Goal: Check status: Check status

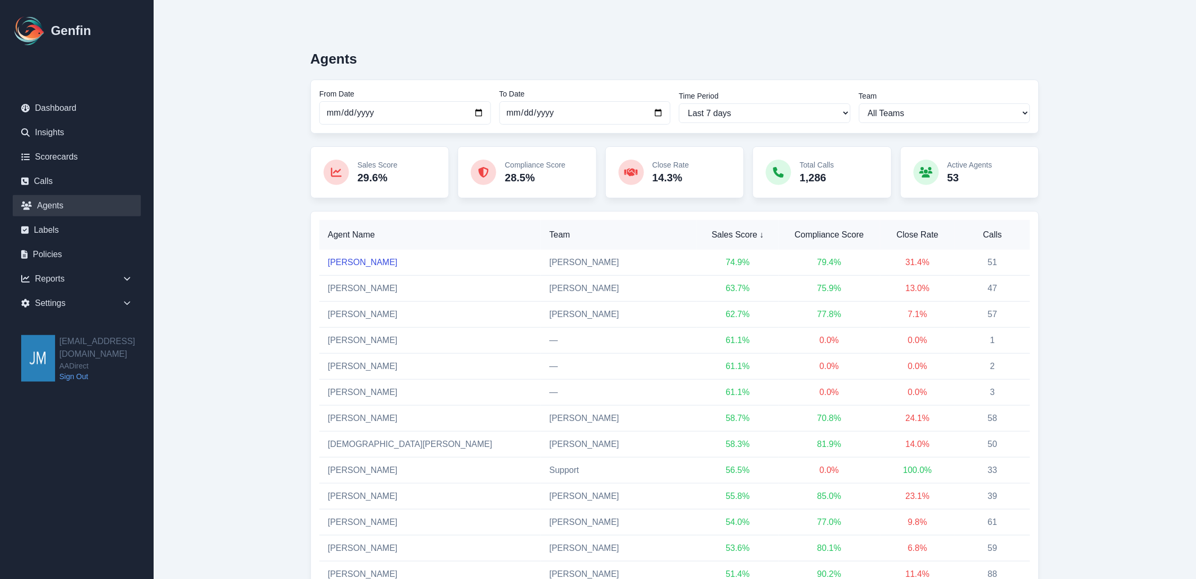
click at [363, 260] on link "[PERSON_NAME]" at bounding box center [363, 261] width 70 height 9
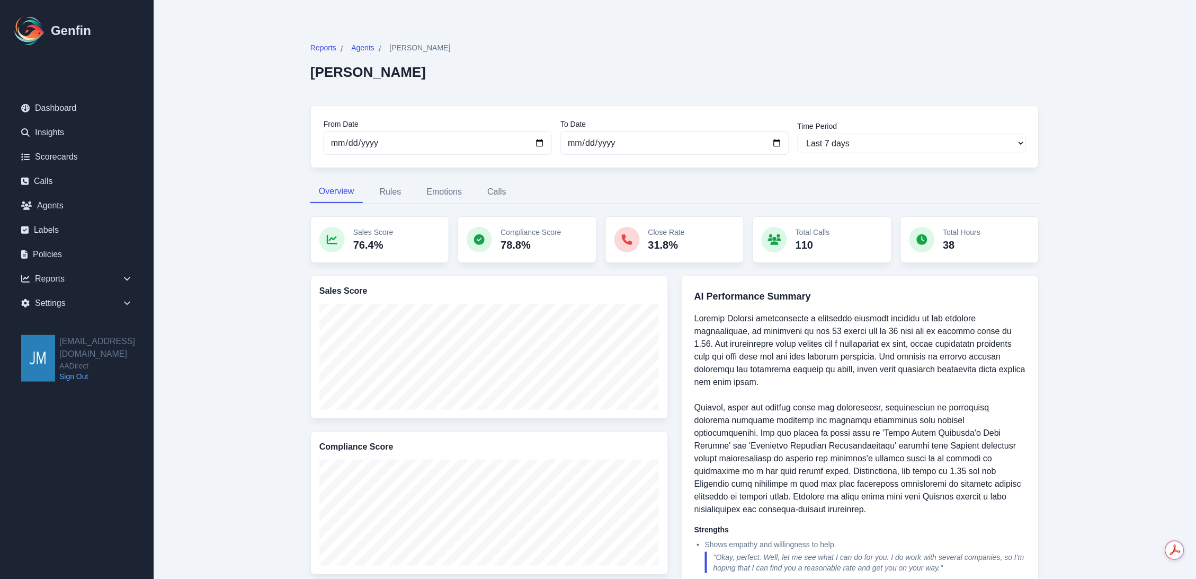
click at [241, 191] on main "Reports / Agents / [PERSON_NAME] [PERSON_NAME] From Date [DATE] To Date [DATE] …" at bounding box center [675, 550] width 1043 height 1100
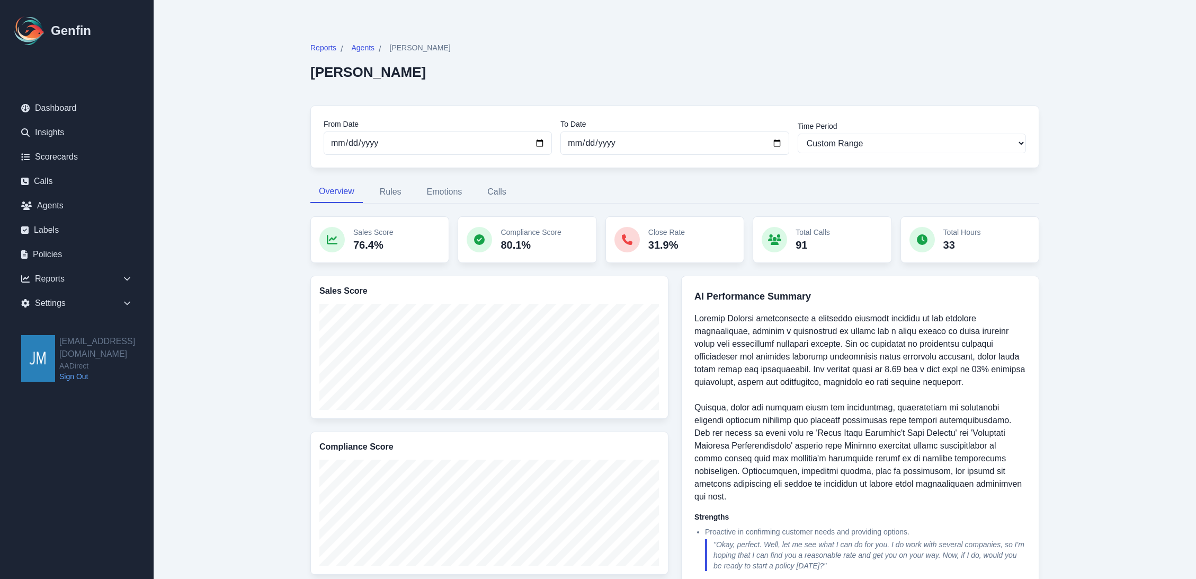
select select "custom"
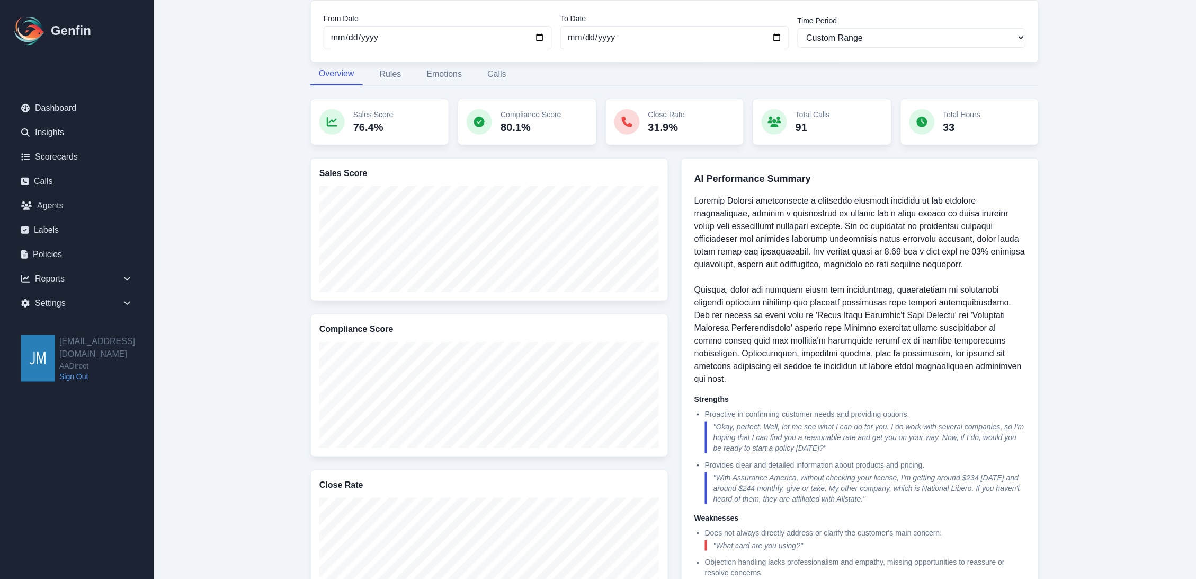
click at [1096, 131] on main "Reports / Agents / Vanessa Salinas Vanessa Salinas From Date 2025-10-01 To Date…" at bounding box center [675, 432] width 1043 height 1100
click at [252, 162] on main "Reports / Agents / Vanessa Salinas Vanessa Salinas From Date 2025-10-01 To Date…" at bounding box center [675, 432] width 1043 height 1100
click at [1106, 54] on main "Reports / Agents / Vanessa Salinas Vanessa Salinas From Date 2025-10-01 To Date…" at bounding box center [675, 432] width 1043 height 1100
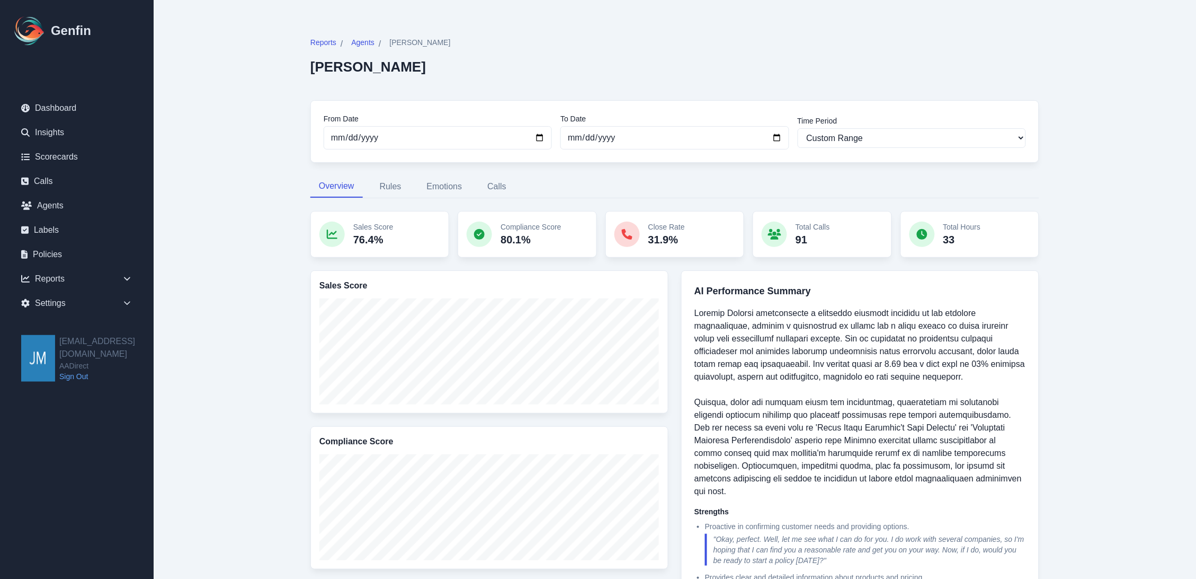
scroll to position [0, 0]
